Goal: Navigation & Orientation: Understand site structure

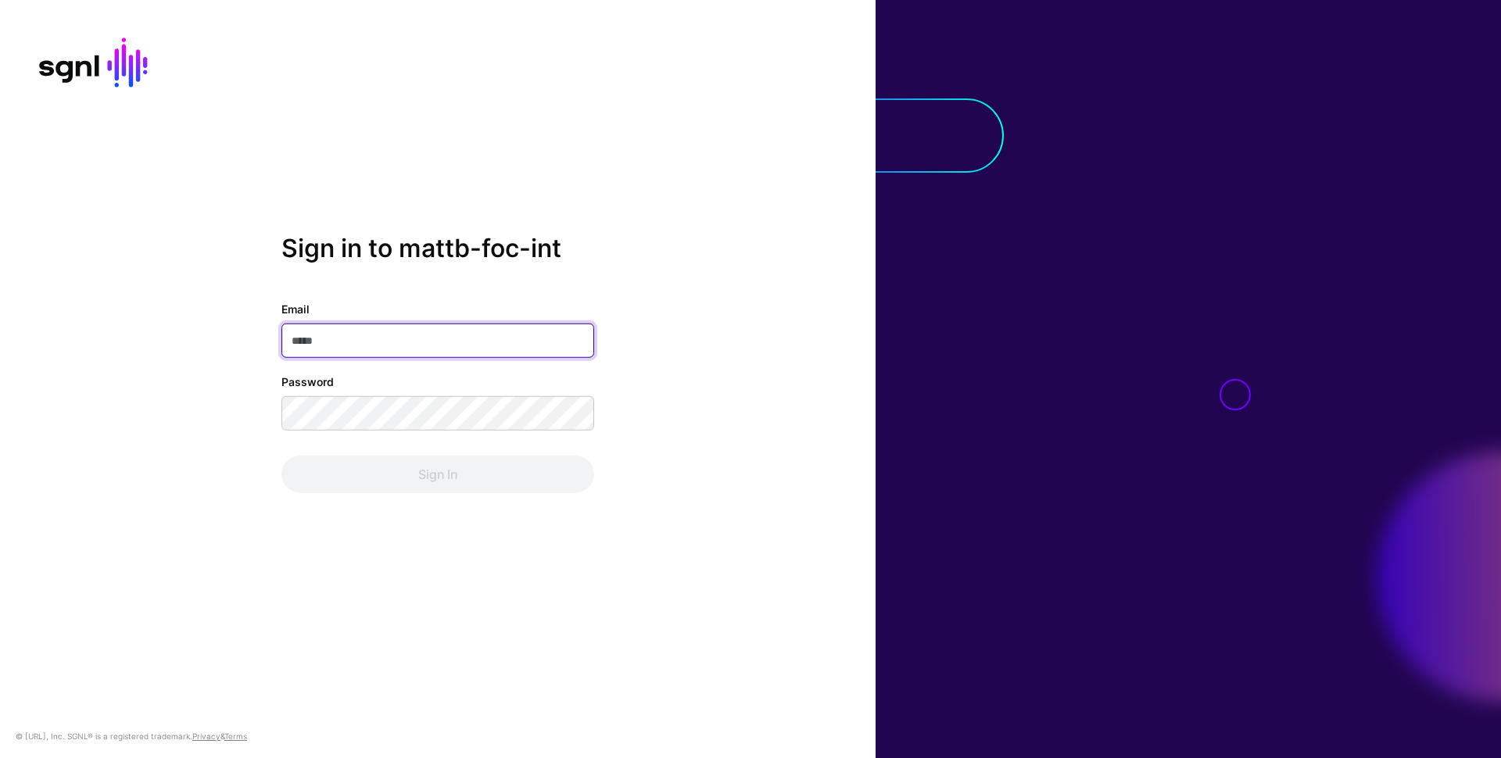
type input "**********"
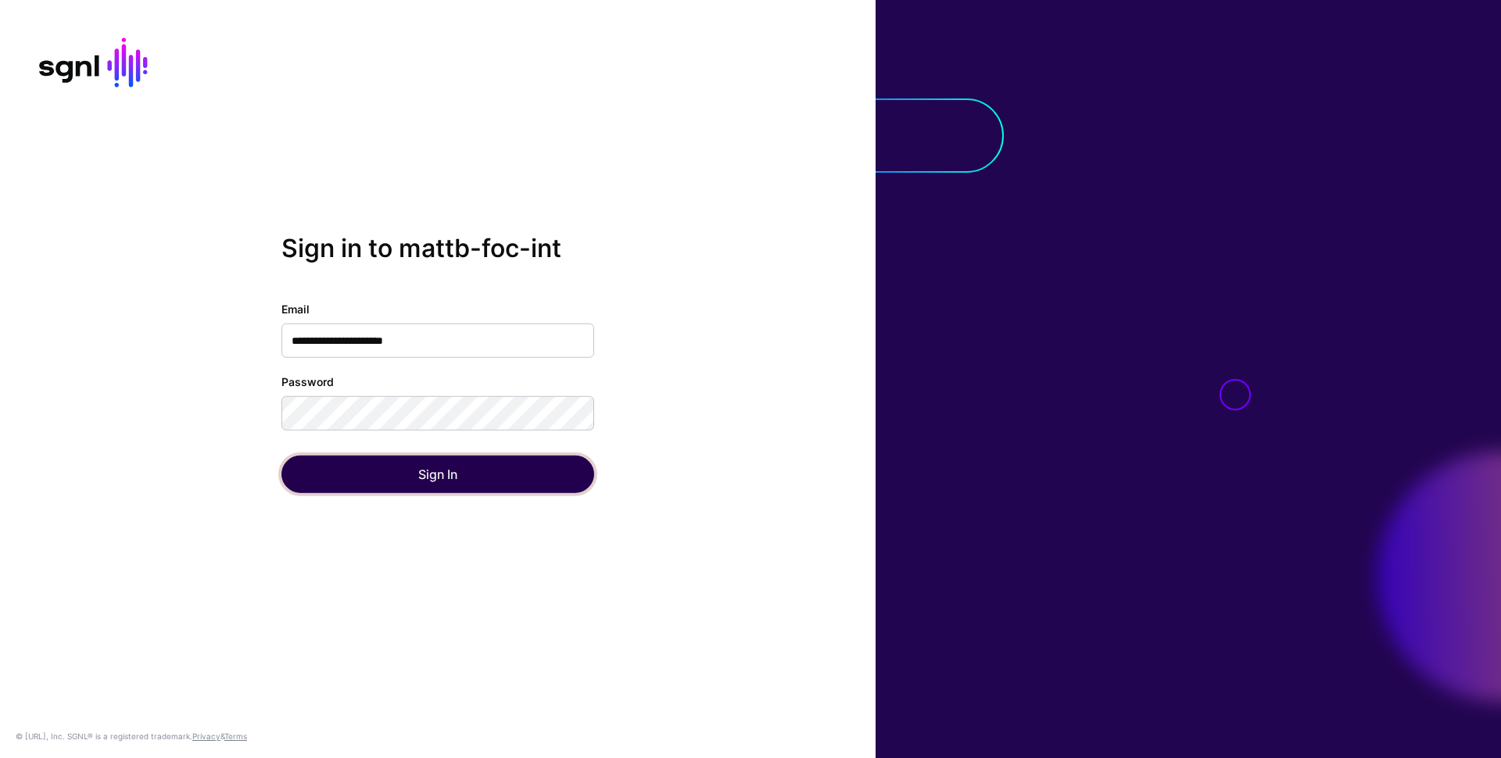
click at [413, 475] on button "Sign In" at bounding box center [437, 475] width 313 height 38
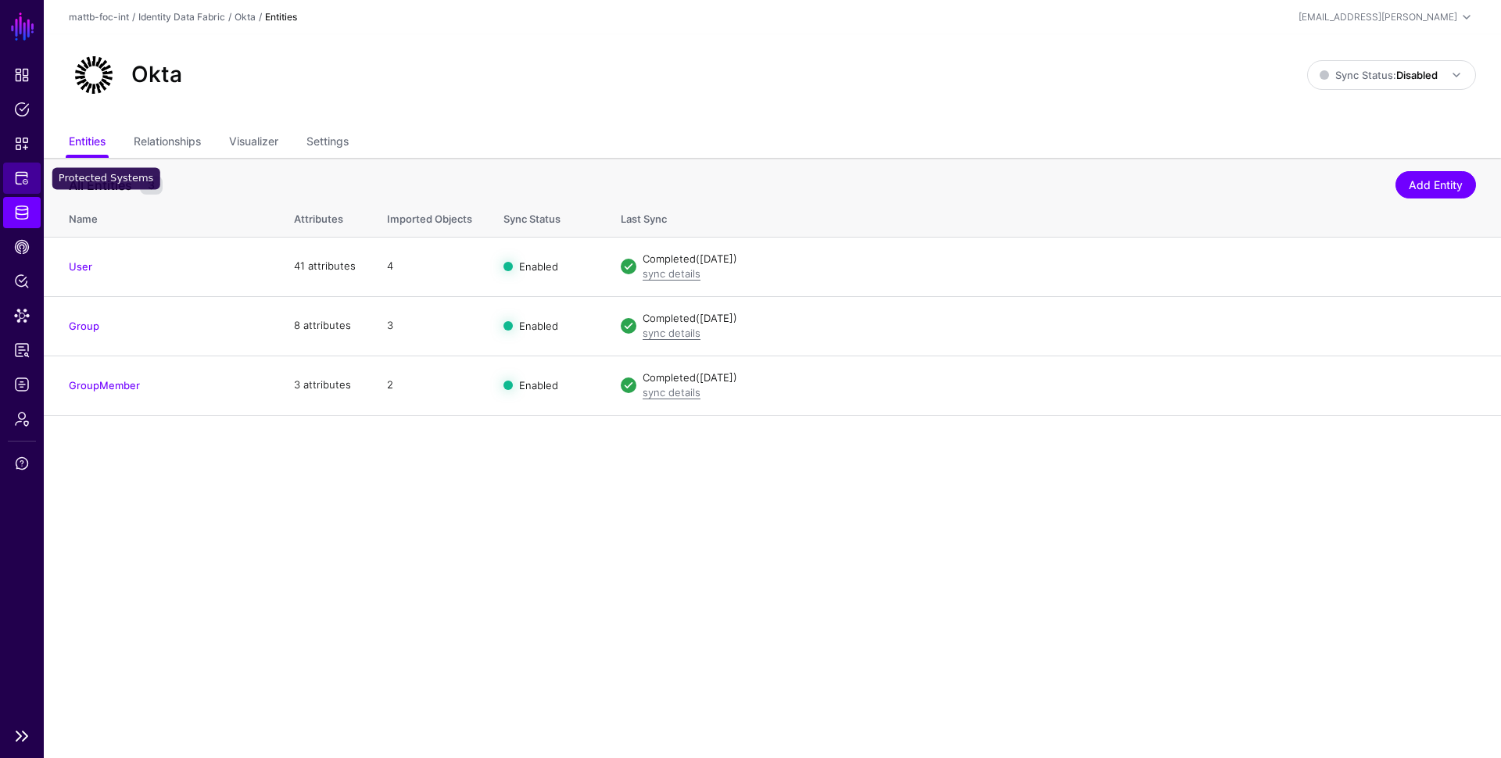
click at [24, 183] on span "Protected Systems" at bounding box center [22, 178] width 16 height 16
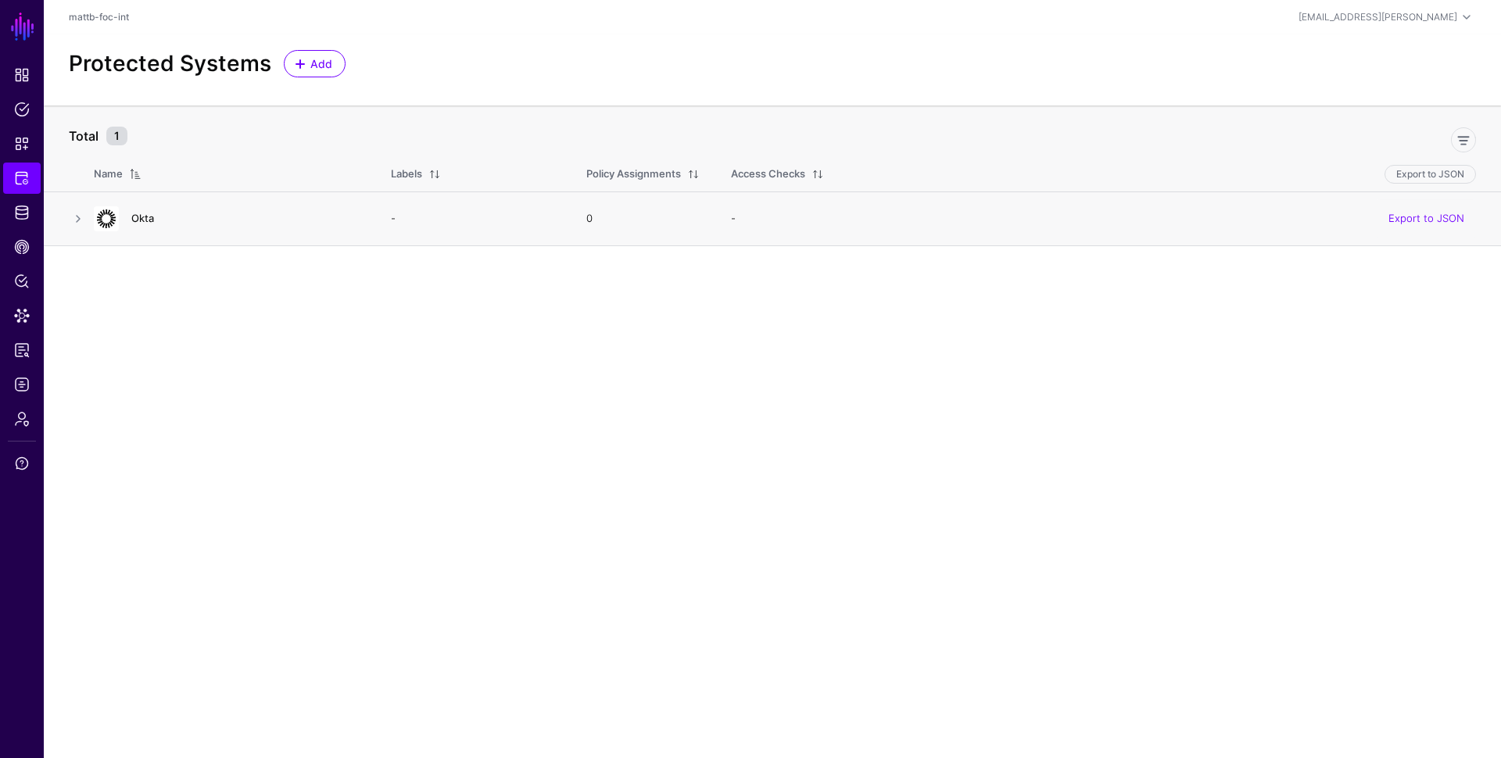
click at [142, 220] on link "Okta" at bounding box center [142, 218] width 23 height 13
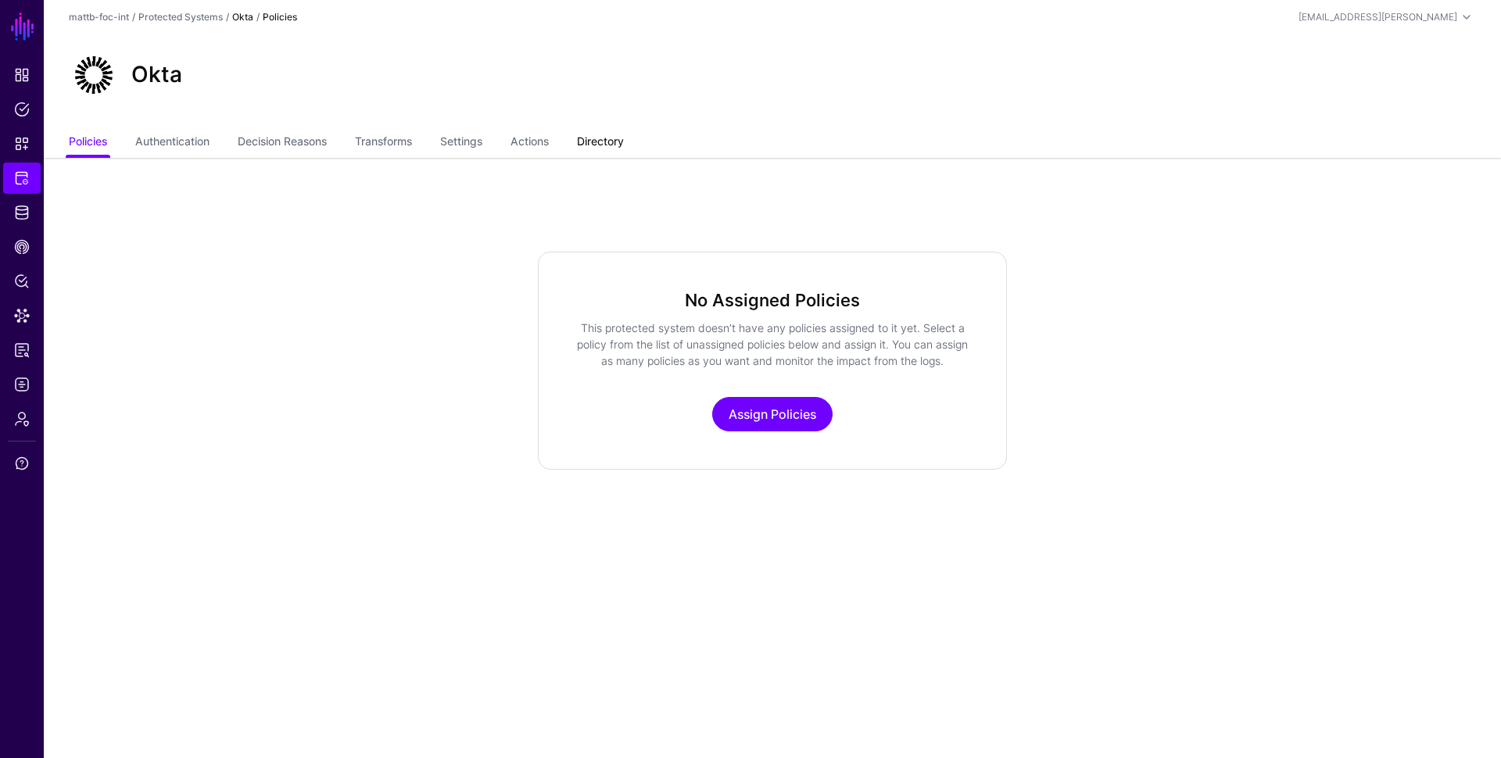
click at [608, 141] on link "Directory" at bounding box center [600, 143] width 47 height 30
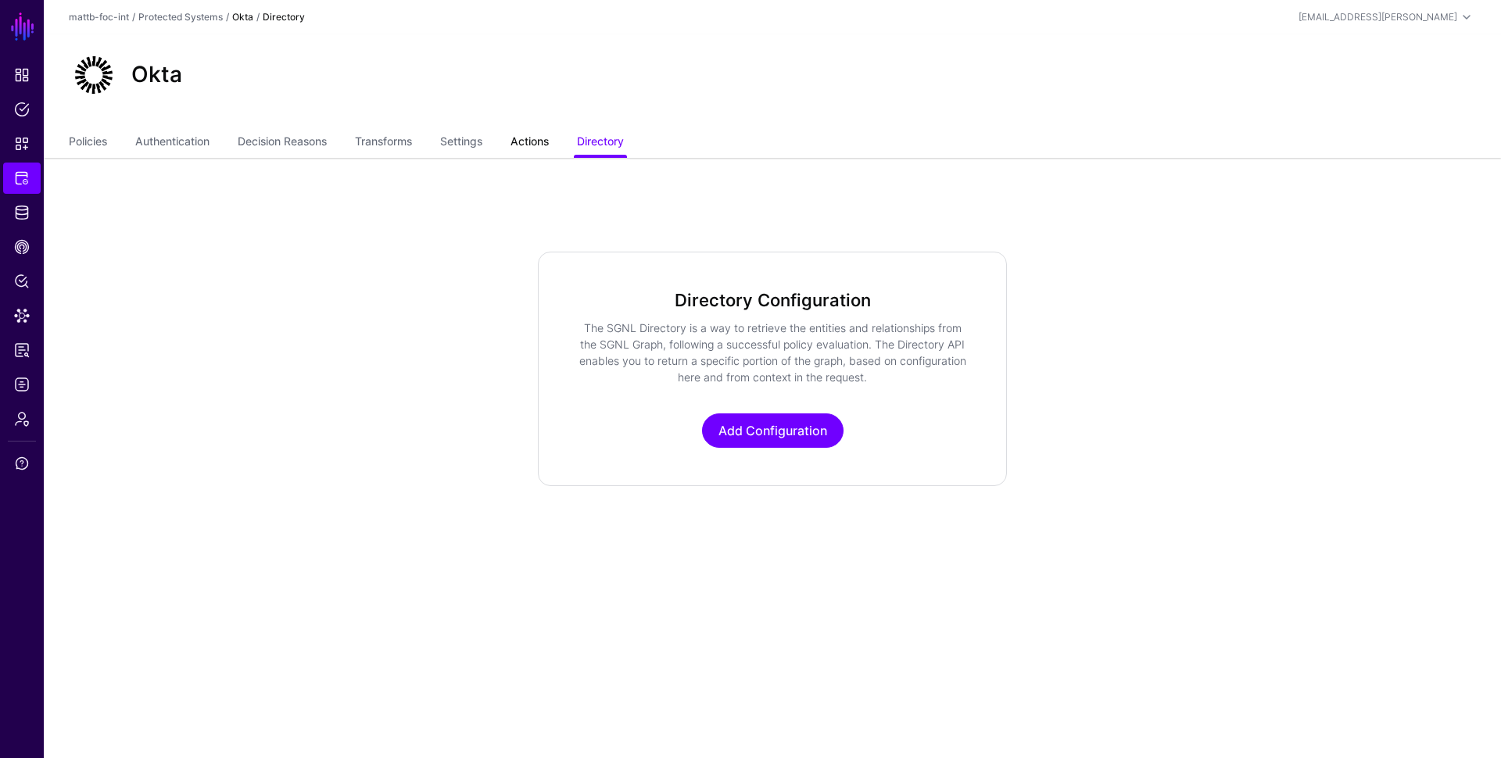
click at [519, 141] on link "Actions" at bounding box center [530, 143] width 38 height 30
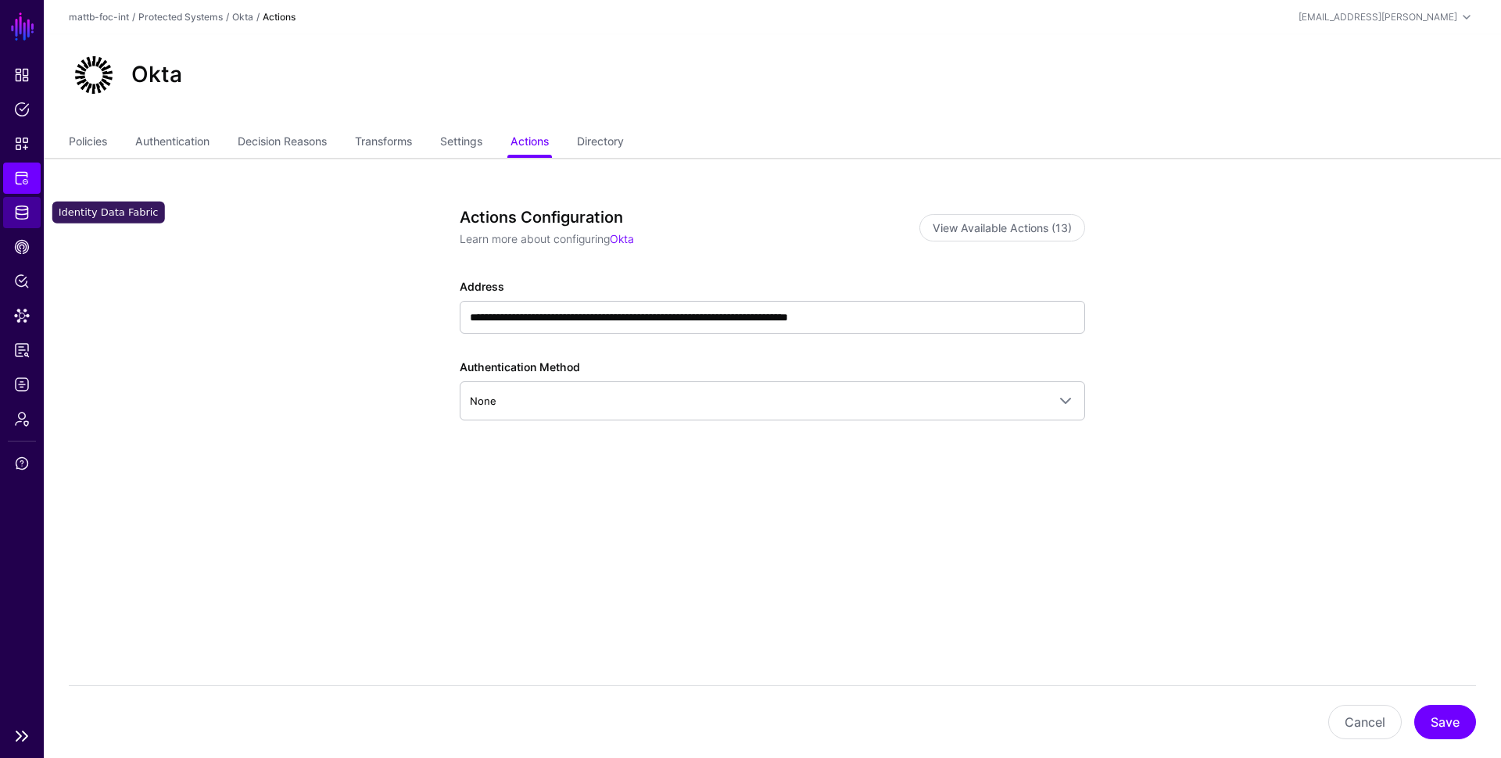
click at [26, 215] on span "Identity Data Fabric" at bounding box center [22, 213] width 16 height 16
